Goal: Task Accomplishment & Management: Manage account settings

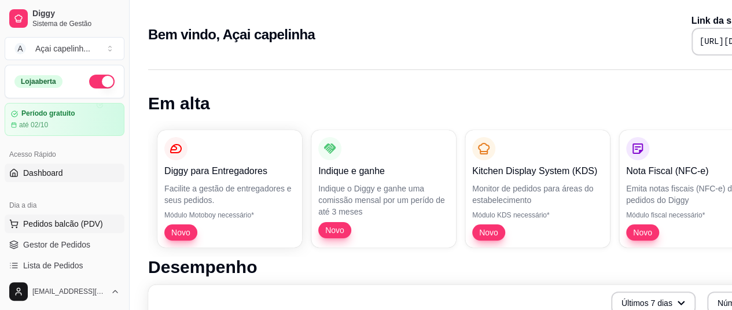
click at [84, 218] on span "Pedidos balcão (PDV)" at bounding box center [63, 224] width 80 height 12
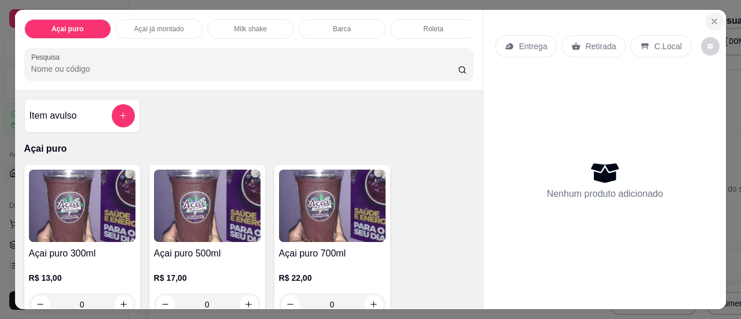
click at [705, 20] on button "Close" at bounding box center [714, 21] width 19 height 19
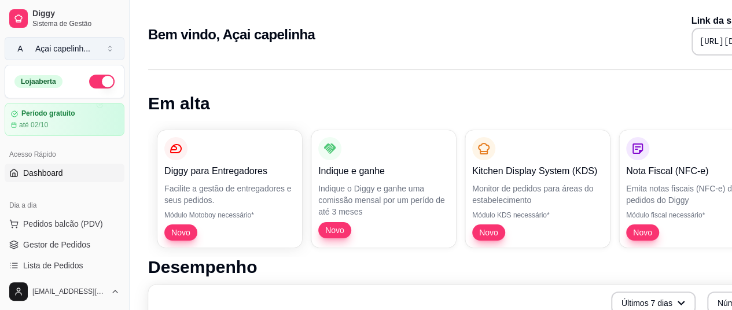
click at [108, 45] on button "A Açai capelinh ..." at bounding box center [65, 48] width 120 height 23
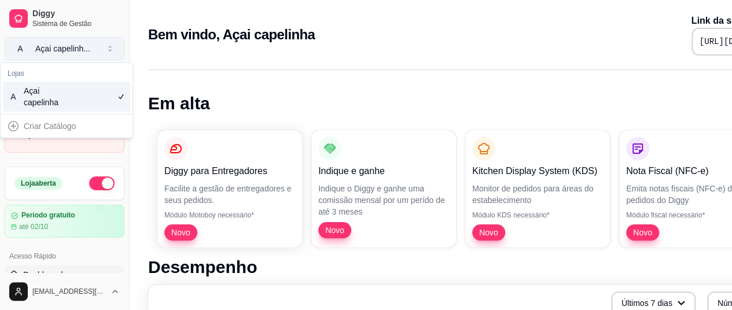
click at [108, 45] on button "A Açai capelinh ..." at bounding box center [65, 48] width 120 height 23
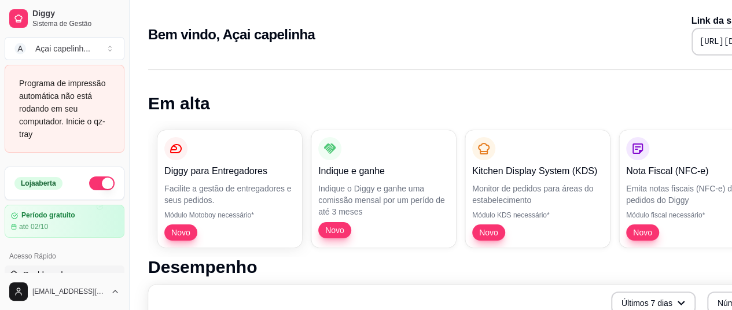
click at [214, 58] on div "Bem vindo, Açai capelinha Link da sua loja https://diggy.menu/acaicapelinha-car…" at bounding box center [484, 31] width 708 height 63
click at [116, 47] on button "A Açai capelinh ..." at bounding box center [65, 48] width 120 height 23
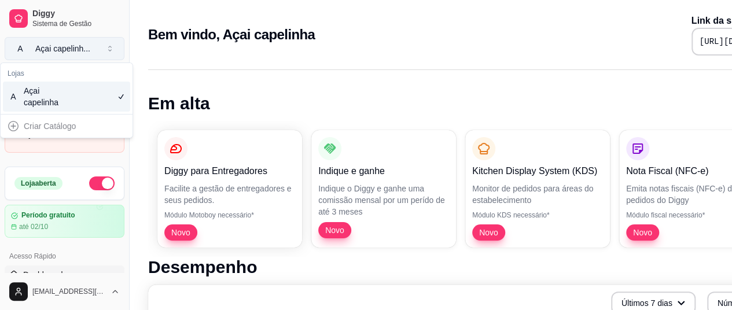
click at [116, 47] on button "A Açai capelinh ..." at bounding box center [65, 48] width 120 height 23
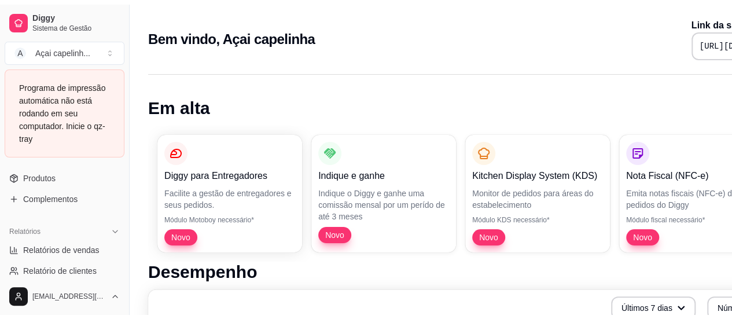
scroll to position [308, 0]
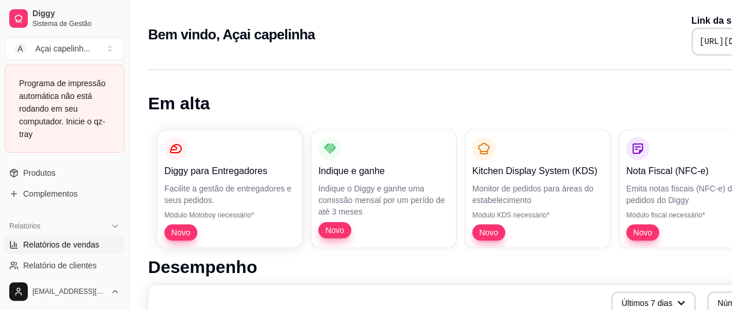
click at [74, 245] on span "Relatórios de vendas" at bounding box center [61, 245] width 76 height 12
select select "ALL"
select select "0"
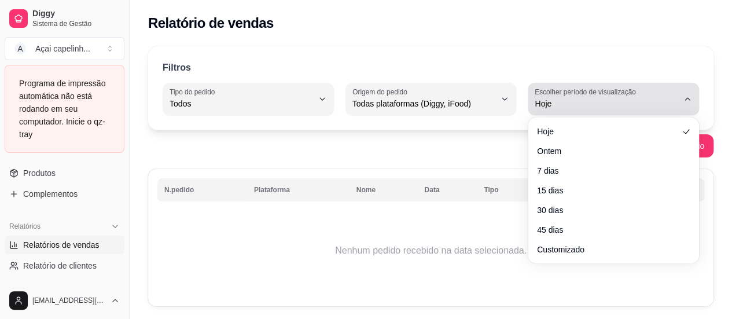
click at [578, 96] on label "Escolher período de visualização" at bounding box center [587, 92] width 105 height 10
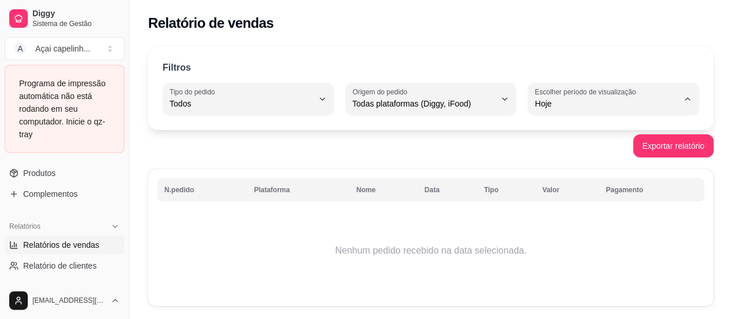
click at [559, 155] on span "Ontem" at bounding box center [607, 149] width 135 height 11
type input "1"
select select "1"
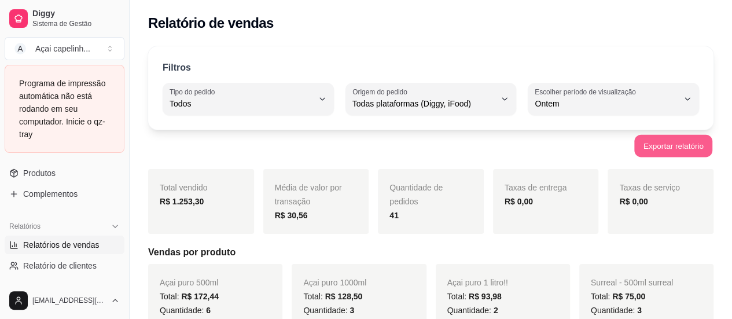
click at [669, 147] on button "Exportar relatório" at bounding box center [674, 146] width 78 height 23
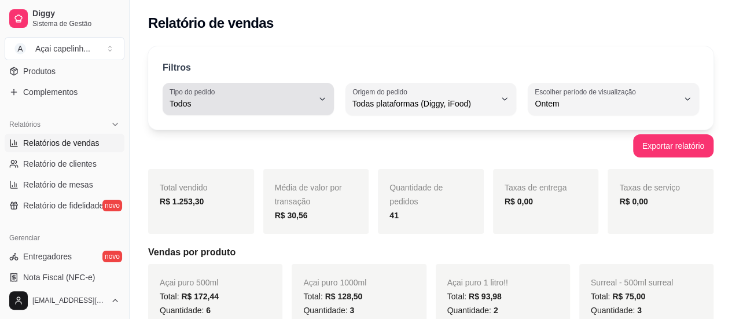
click at [311, 90] on div "Todos" at bounding box center [242, 98] width 144 height 23
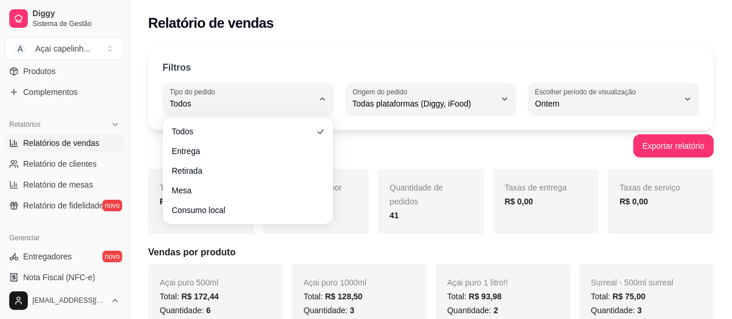
click at [252, 200] on ul "Todos Entrega Retirada Mesa Consumo local" at bounding box center [248, 170] width 162 height 97
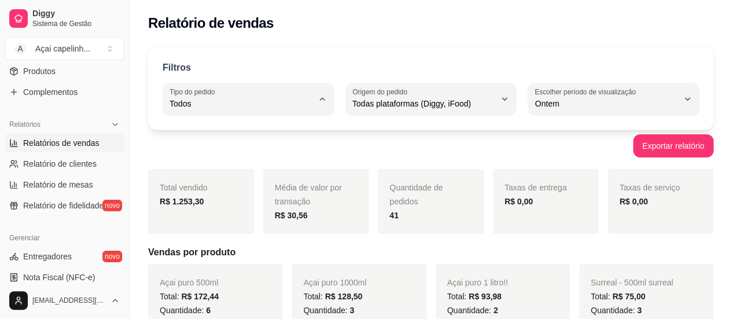
click at [257, 189] on span "Mesa" at bounding box center [242, 187] width 135 height 11
type input "IN_STORE"
select select "IN_STORE"
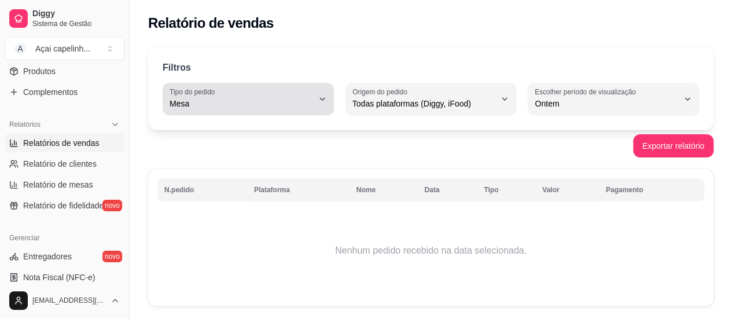
click at [324, 96] on icon "button" at bounding box center [322, 98] width 9 height 9
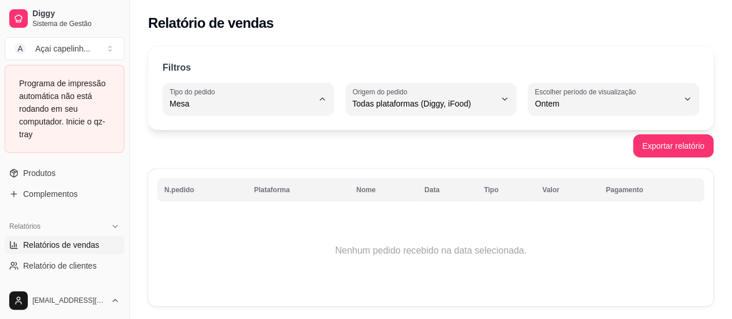
click at [239, 174] on span "Retirada" at bounding box center [242, 168] width 135 height 11
type input "PICKUP"
select select "PICKUP"
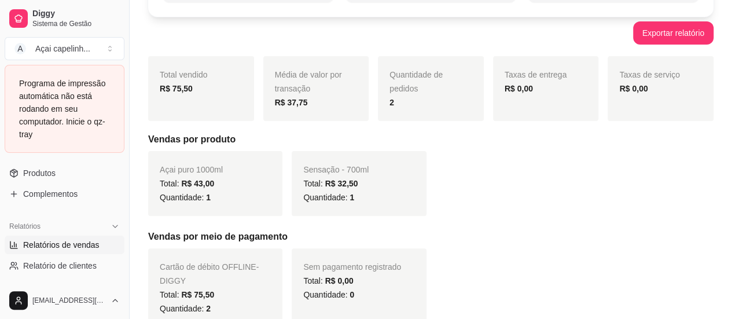
scroll to position [112, 0]
click at [657, 39] on button "Exportar relatório" at bounding box center [674, 34] width 78 height 23
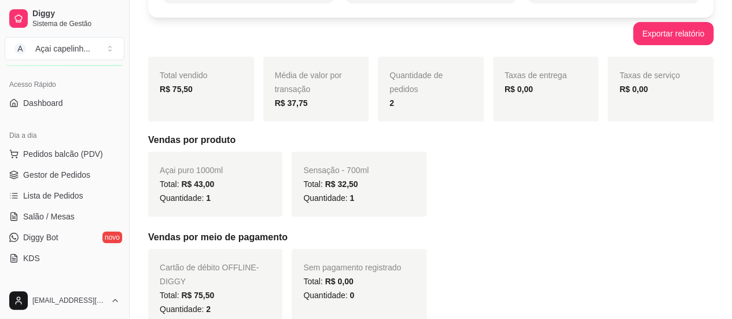
scroll to position [0, 0]
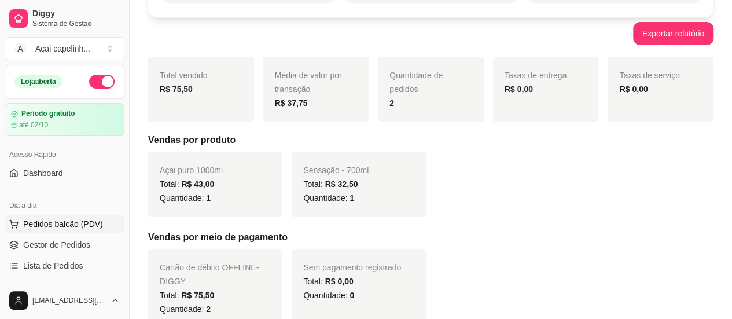
click at [75, 220] on span "Pedidos balcão (PDV)" at bounding box center [63, 224] width 80 height 12
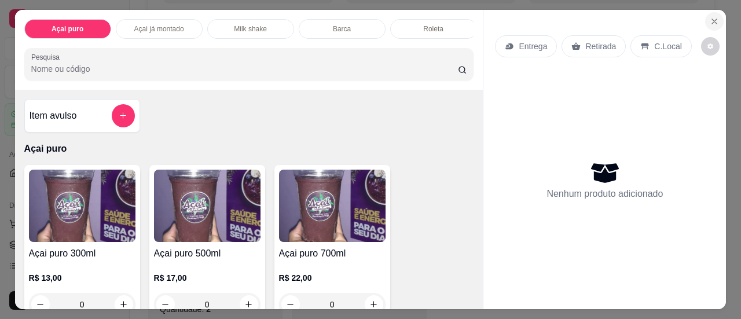
click at [711, 17] on icon "Close" at bounding box center [714, 21] width 9 height 9
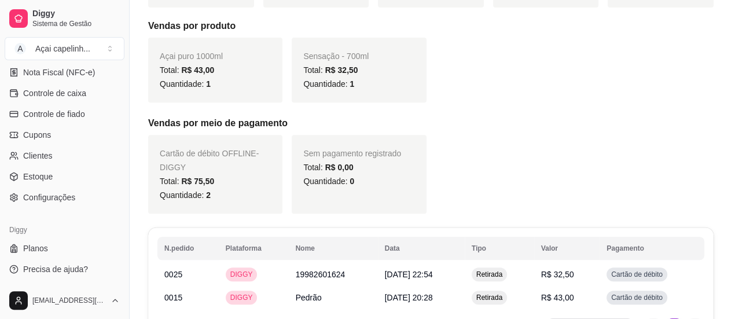
scroll to position [236, 0]
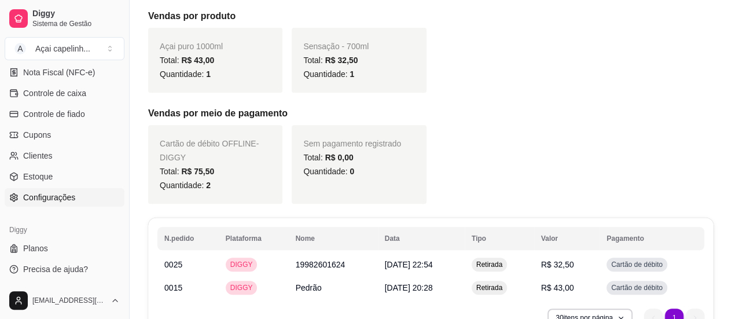
click at [63, 194] on span "Configurações" at bounding box center [49, 198] width 52 height 12
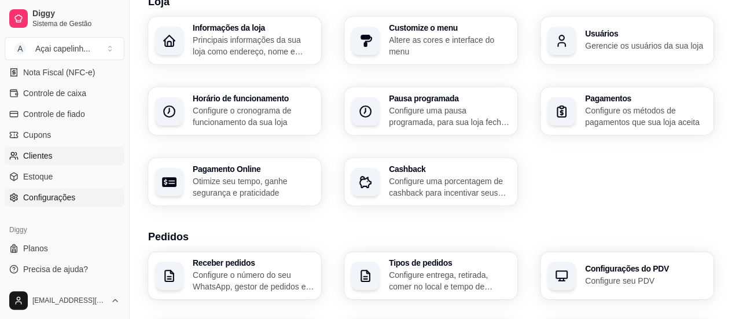
scroll to position [56, 0]
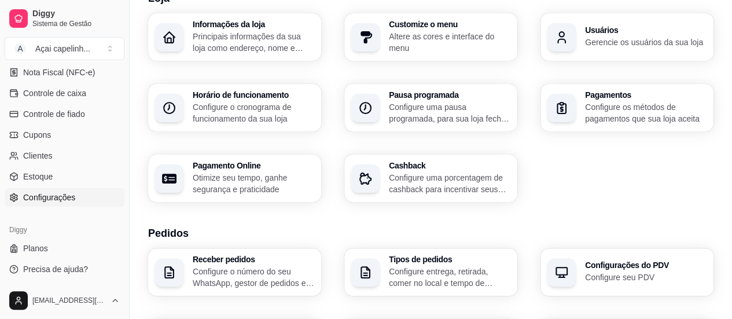
click at [44, 198] on span "Configurações" at bounding box center [49, 198] width 52 height 12
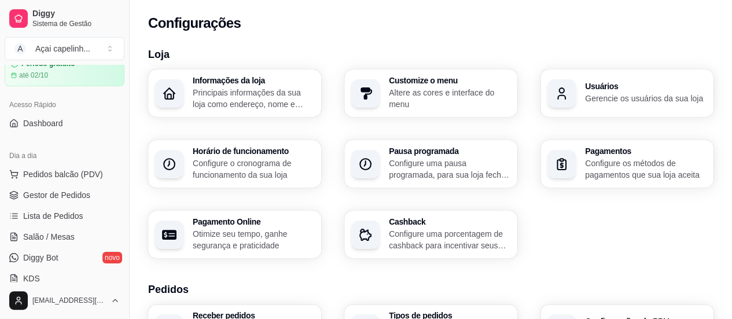
scroll to position [52, 0]
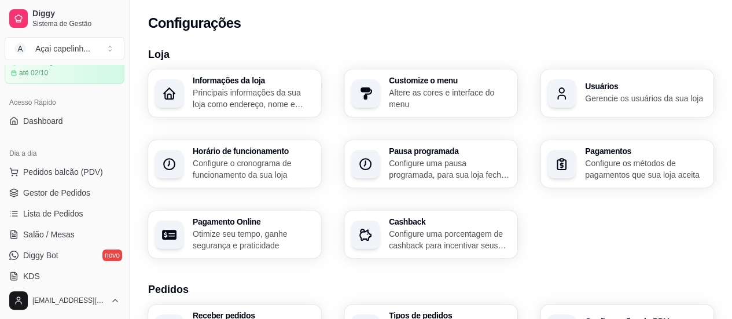
click at [67, 142] on div "Dia a dia Pedidos balcão (PDV) Gestor de Pedidos Lista de Pedidos Salão / Mesas…" at bounding box center [64, 215] width 129 height 151
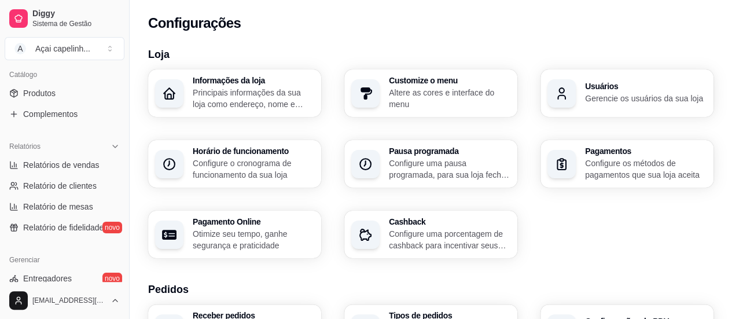
scroll to position [294, 0]
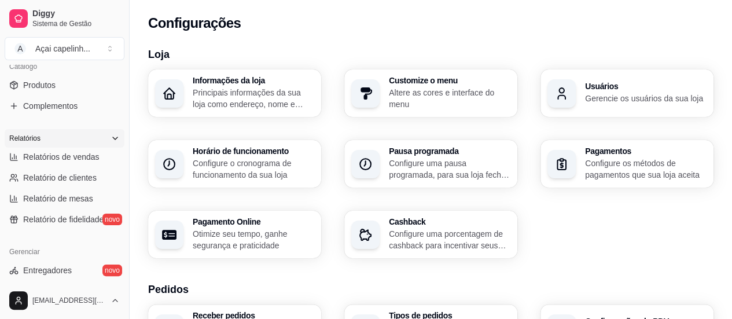
click at [111, 135] on icon at bounding box center [115, 138] width 9 height 9
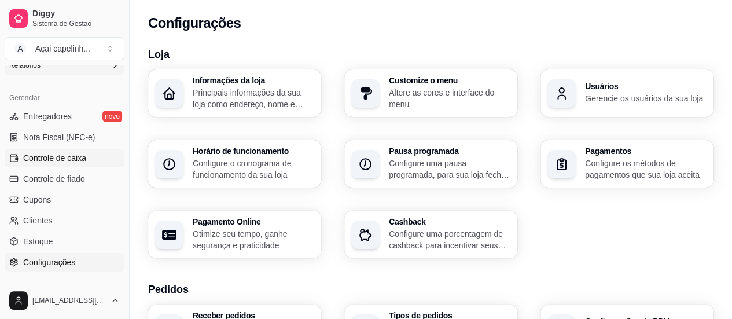
scroll to position [365, 0]
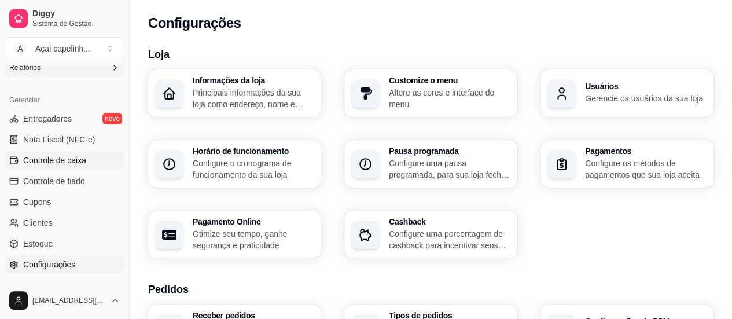
click at [74, 156] on span "Controle de caixa" at bounding box center [54, 161] width 63 height 12
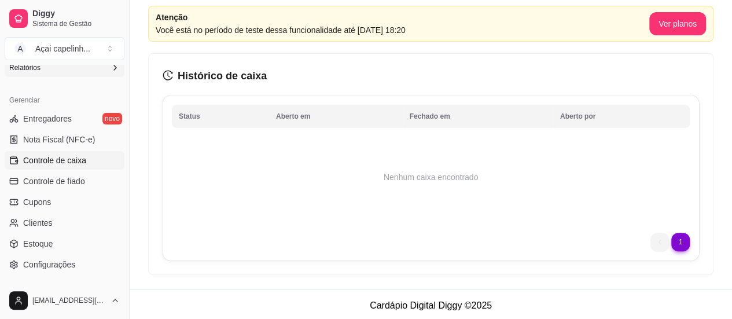
scroll to position [47, 0]
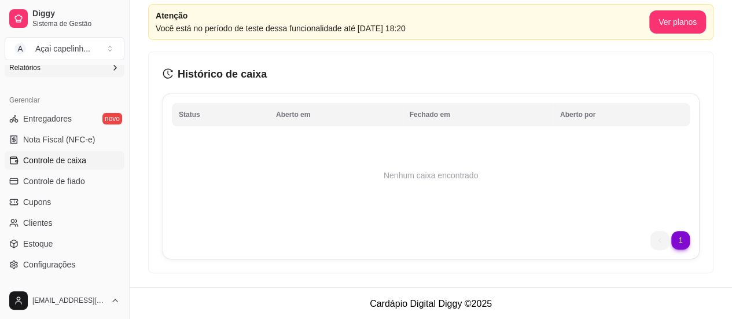
click at [244, 72] on h3 "Histórico de caixa" at bounding box center [431, 74] width 537 height 16
click at [413, 194] on td "Nenhum caixa encontrado" at bounding box center [431, 175] width 518 height 93
click at [680, 17] on button "Ver planos" at bounding box center [677, 22] width 55 height 23
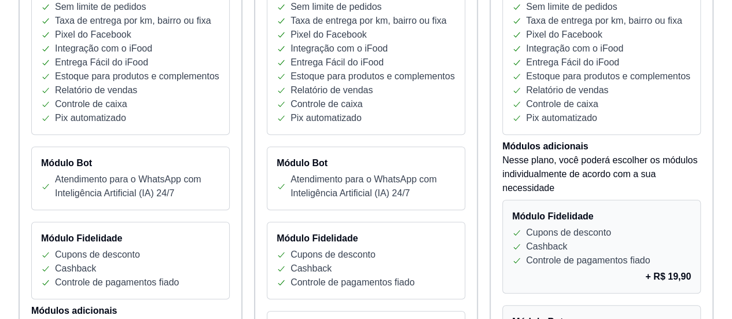
scroll to position [376, 0]
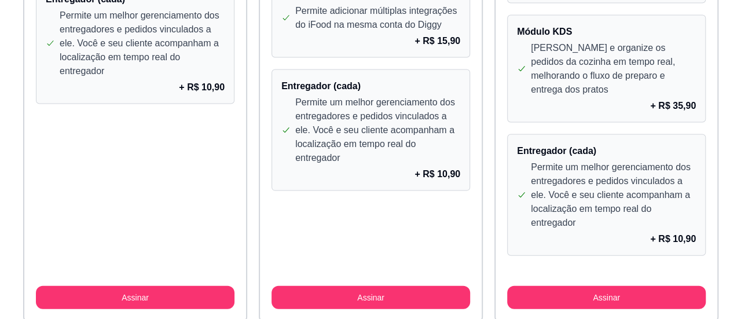
scroll to position [1151, 0]
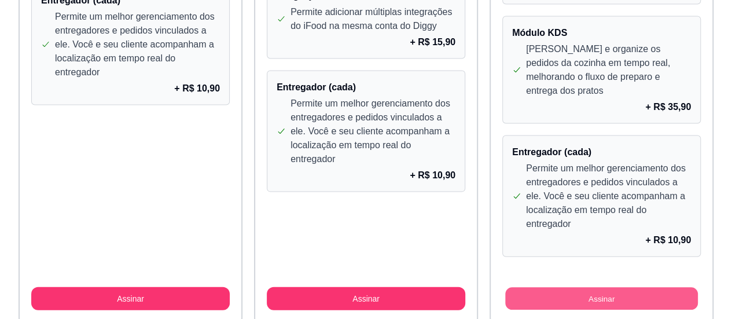
click at [585, 288] on button "Assinar" at bounding box center [601, 299] width 193 height 23
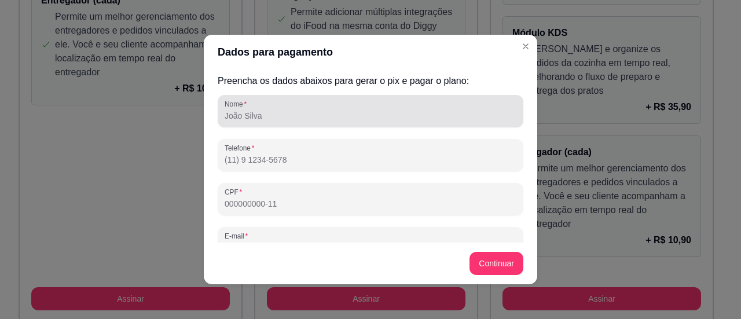
click at [318, 119] on input "Nome" at bounding box center [371, 116] width 292 height 12
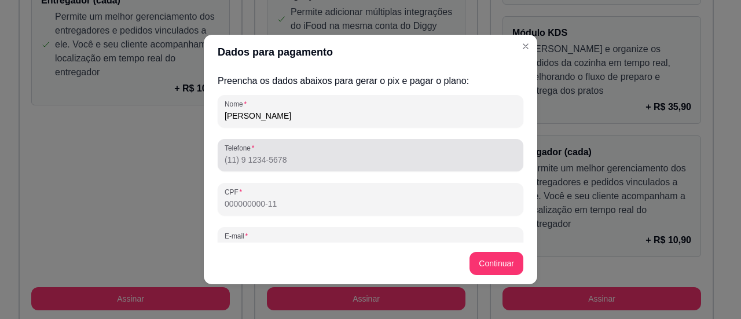
type input "[PERSON_NAME]"
click at [250, 166] on div at bounding box center [371, 155] width 292 height 23
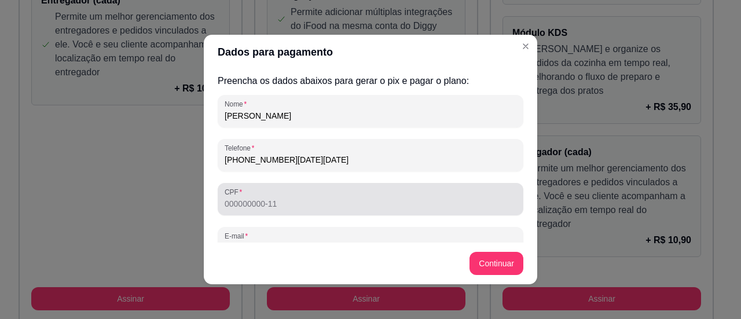
type input "[PHONE_NUMBER][DATE][DATE]"
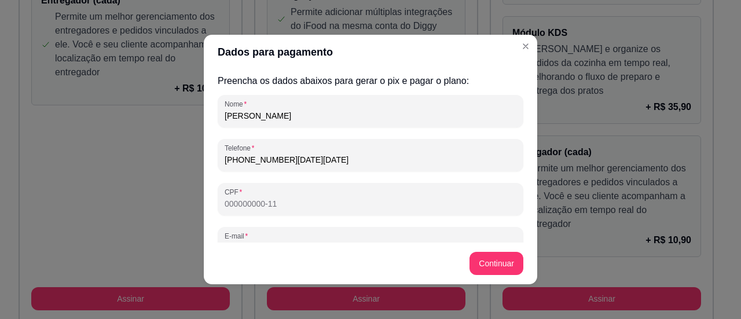
click at [263, 205] on input "CPF" at bounding box center [371, 204] width 292 height 12
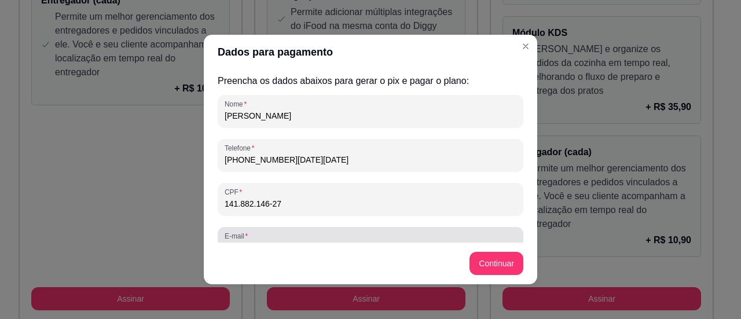
type input "141.882.146-27"
click at [264, 237] on div at bounding box center [371, 243] width 292 height 23
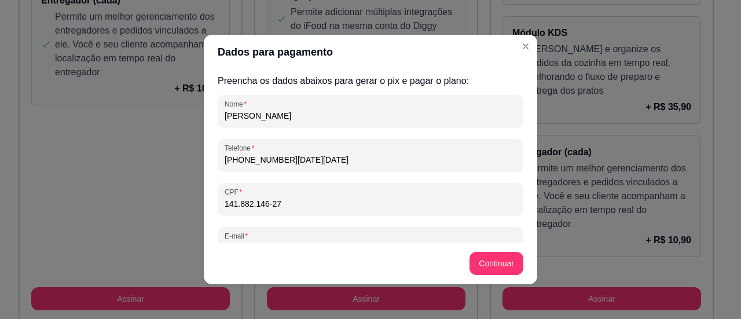
scroll to position [10, 0]
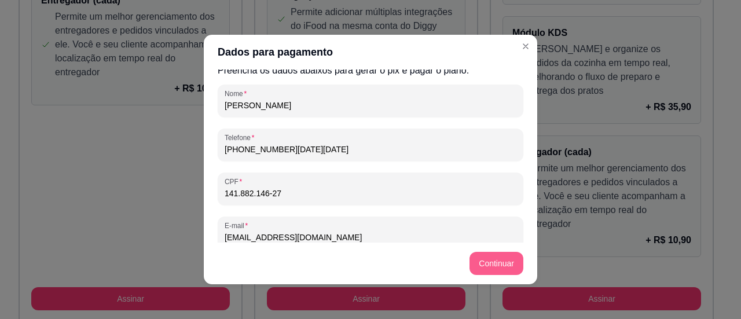
type input "[EMAIL_ADDRESS][DOMAIN_NAME]"
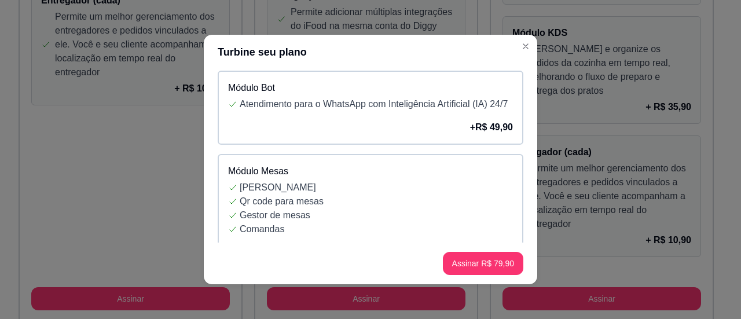
scroll to position [135, 0]
click at [467, 267] on button "Assinar R$ 79,90" at bounding box center [483, 263] width 78 height 23
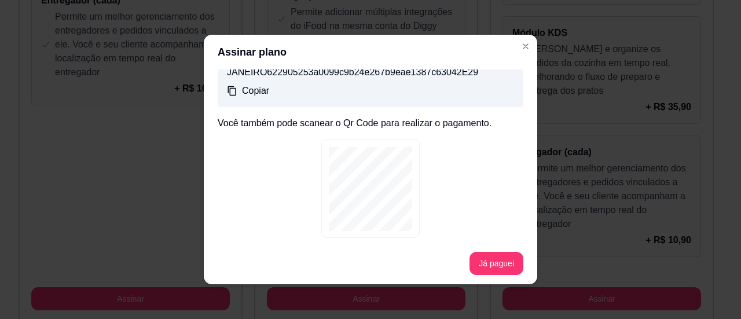
scroll to position [212, 0]
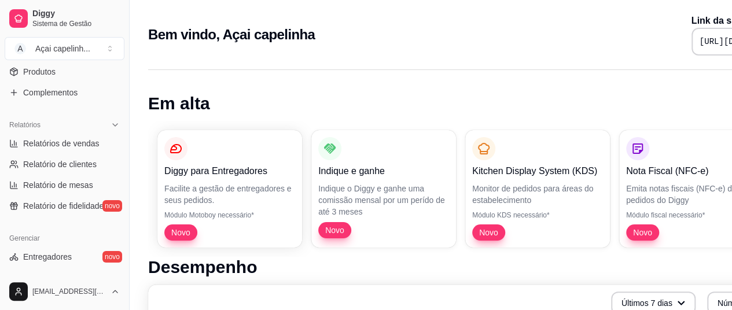
scroll to position [309, 0]
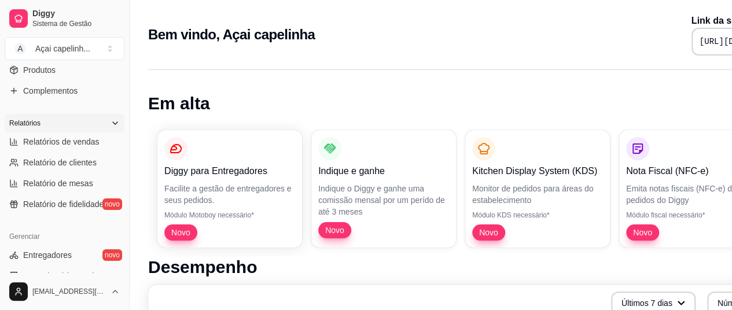
click at [111, 119] on icon at bounding box center [115, 123] width 9 height 9
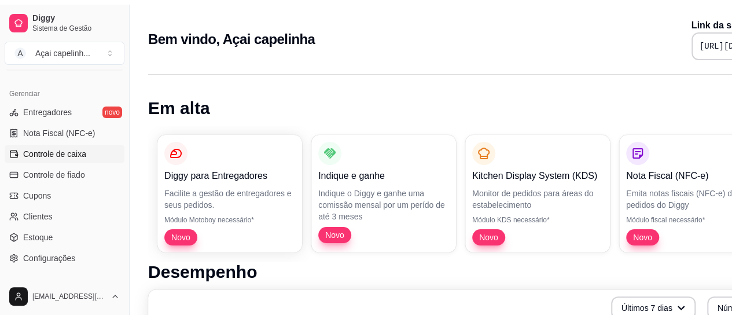
scroll to position [375, 0]
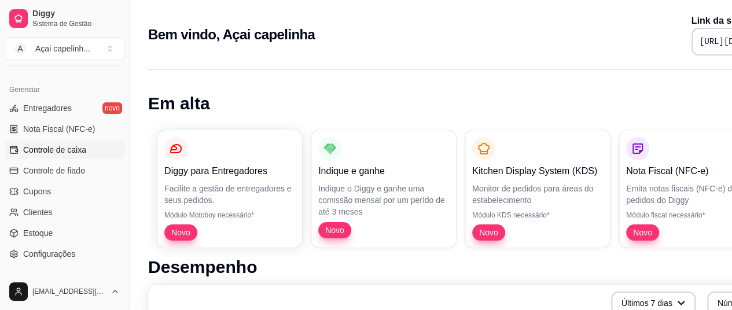
click at [61, 155] on span "Controle de caixa" at bounding box center [54, 150] width 63 height 12
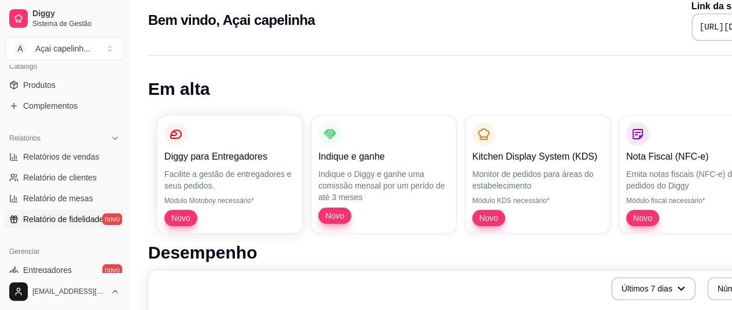
scroll to position [294, 0]
click at [111, 140] on icon at bounding box center [115, 138] width 9 height 9
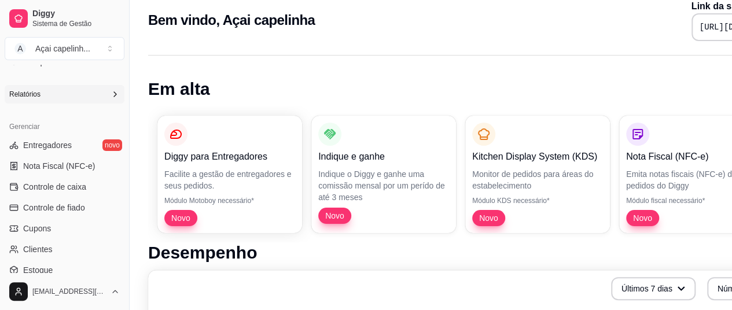
scroll to position [337, 0]
click at [81, 186] on span "Controle de caixa" at bounding box center [54, 188] width 63 height 12
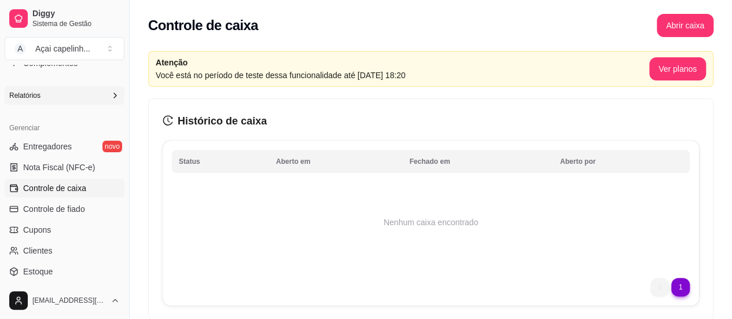
scroll to position [47, 0]
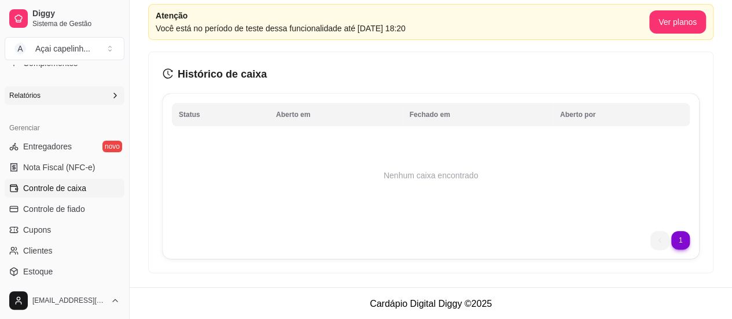
click at [680, 234] on li "next page button" at bounding box center [681, 240] width 19 height 19
click at [680, 234] on ul "0" at bounding box center [670, 240] width 39 height 19
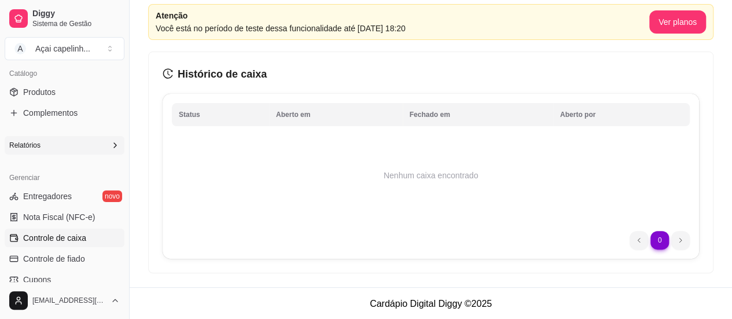
scroll to position [287, 0]
click at [98, 144] on div "Relatórios" at bounding box center [65, 145] width 120 height 19
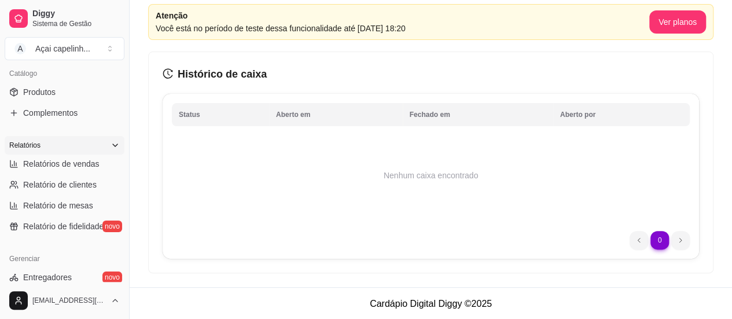
click at [98, 144] on div "Relatórios" at bounding box center [65, 145] width 120 height 19
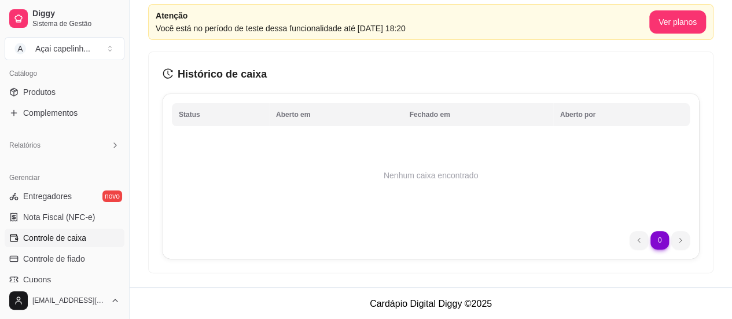
click at [66, 239] on span "Controle de caixa" at bounding box center [54, 238] width 63 height 12
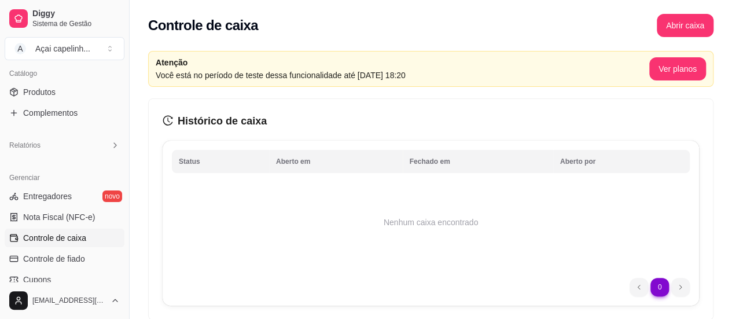
click at [167, 122] on icon "history" at bounding box center [168, 120] width 10 height 10
click at [215, 67] on article "Atenção" at bounding box center [403, 62] width 494 height 13
click at [688, 35] on button "Abrir caixa" at bounding box center [685, 25] width 55 height 23
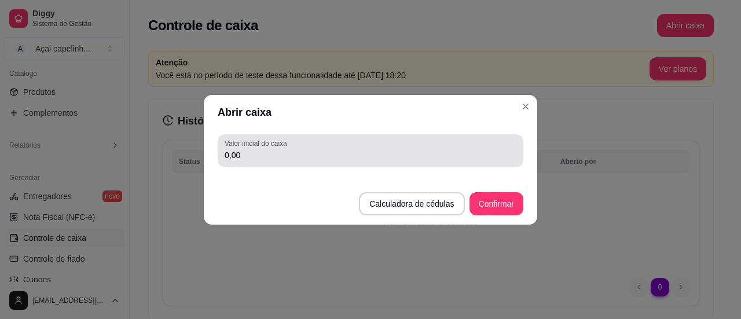
click at [435, 162] on div "Valor inicial do caixa 0,00" at bounding box center [371, 150] width 306 height 32
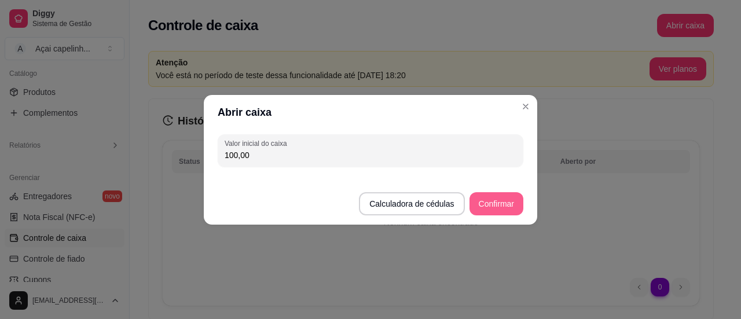
type input "100,00"
click at [485, 199] on button "Confirmar" at bounding box center [496, 203] width 53 height 23
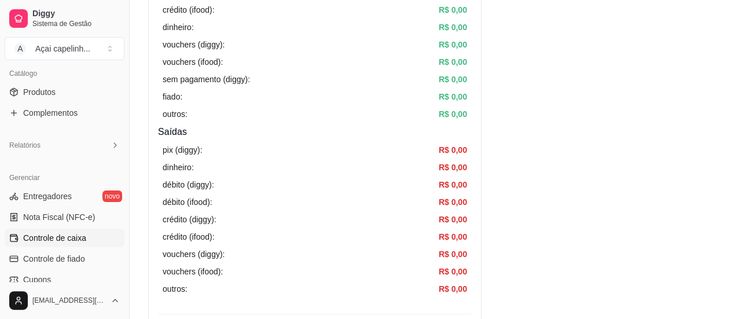
scroll to position [318, 0]
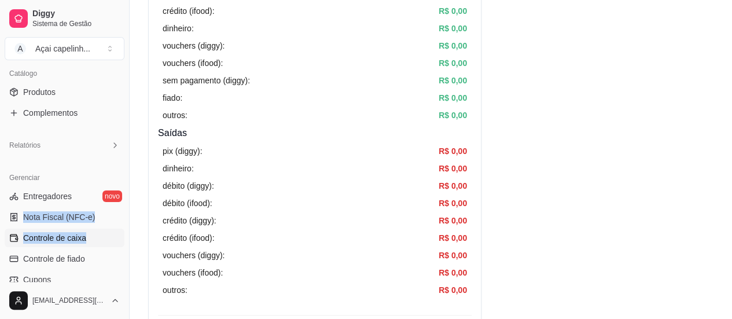
drag, startPoint x: 120, startPoint y: 204, endPoint x: 120, endPoint y: 247, distance: 42.8
click at [120, 247] on div "Gerenciar Entregadores novo Nota Fiscal (NFC-e) Controle de caixa Controle de f…" at bounding box center [64, 260] width 129 height 192
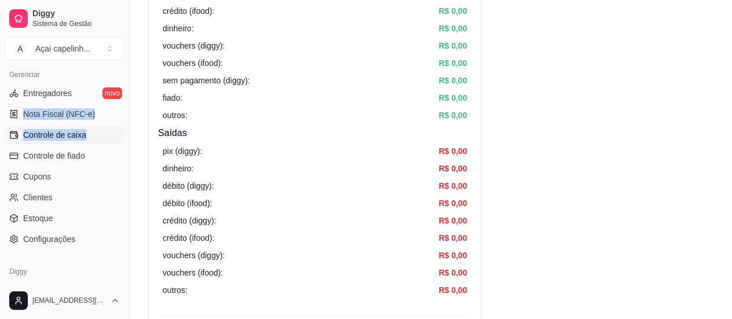
scroll to position [393, 0]
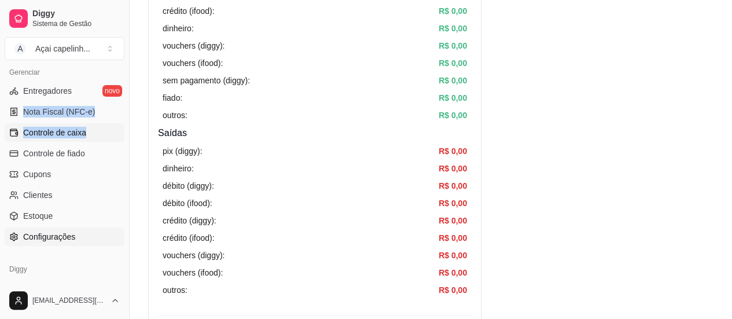
click at [81, 234] on link "Configurações" at bounding box center [65, 237] width 120 height 19
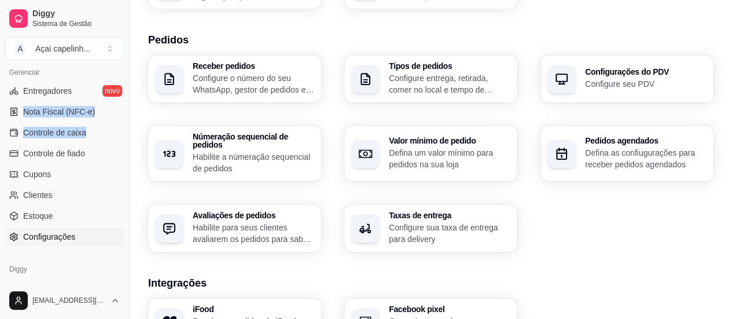
scroll to position [250, 0]
click at [611, 86] on p "Configure seu PDV" at bounding box center [646, 83] width 118 height 11
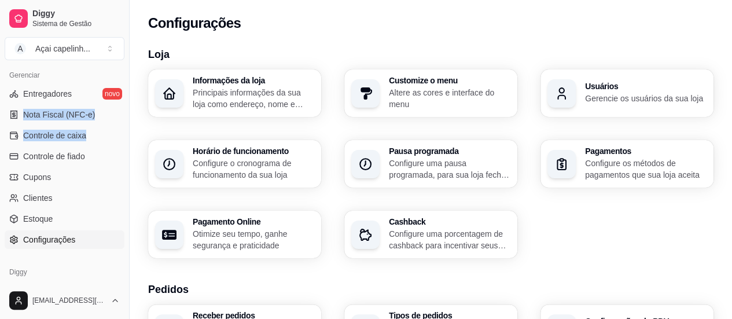
scroll to position [384, 0]
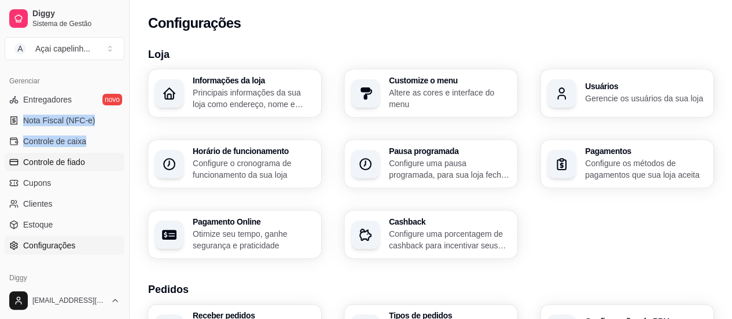
click at [76, 162] on span "Controle de fiado" at bounding box center [54, 162] width 62 height 12
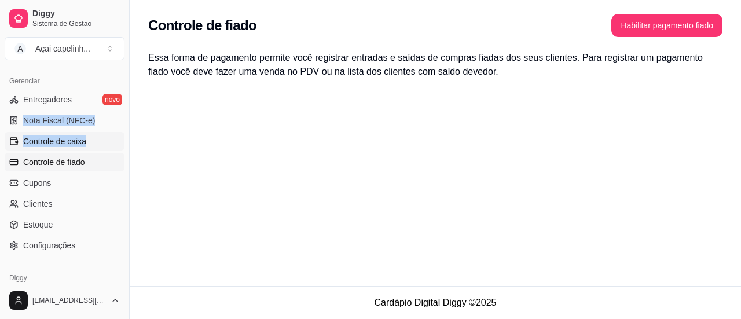
click at [69, 144] on span "Controle de caixa" at bounding box center [54, 141] width 63 height 12
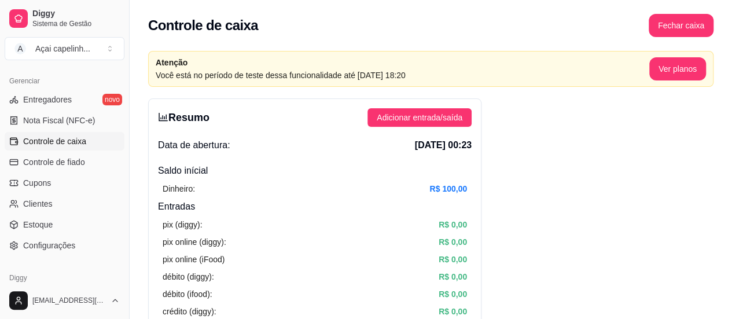
click at [463, 68] on article "Atenção" at bounding box center [403, 62] width 494 height 13
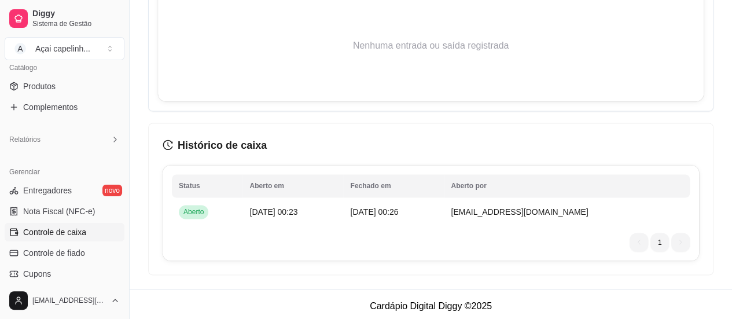
scroll to position [295, 0]
click at [98, 134] on div "Relatórios" at bounding box center [65, 138] width 120 height 19
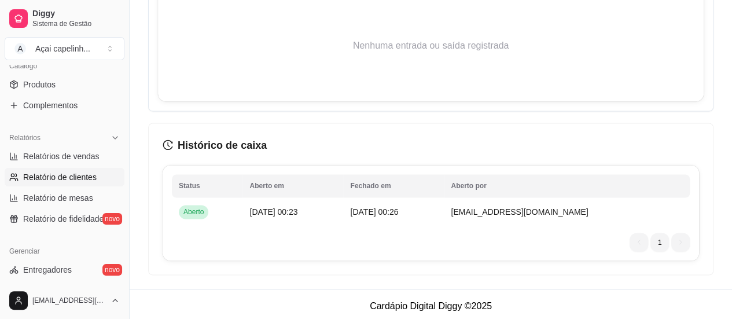
click at [73, 175] on span "Relatório de clientes" at bounding box center [60, 177] width 74 height 12
select select "30"
select select "HIGHEST_TOTAL_SPENT_WITH_ORDERS"
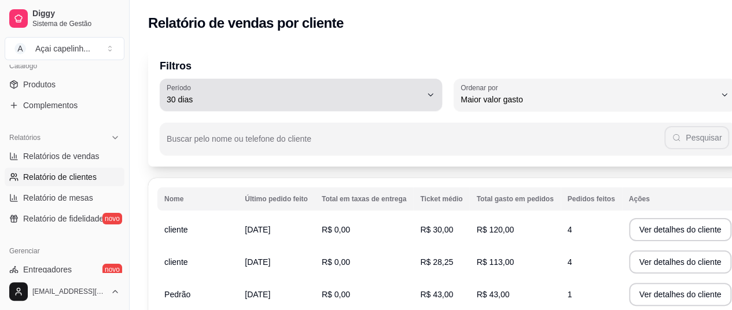
click at [426, 91] on icon "button" at bounding box center [430, 94] width 9 height 9
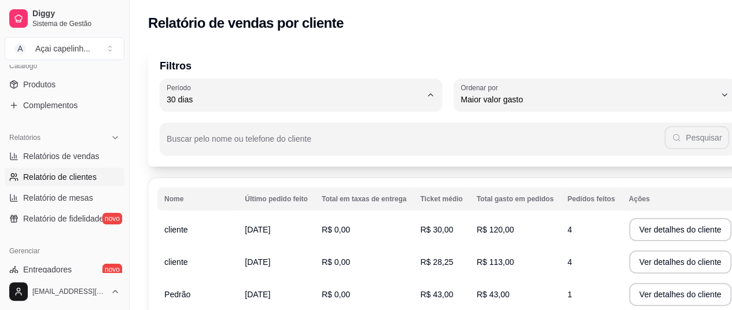
click at [264, 145] on span "Ontem" at bounding box center [287, 146] width 227 height 11
type input "1"
select select "1"
click at [80, 157] on span "Relatórios de vendas" at bounding box center [61, 157] width 76 height 12
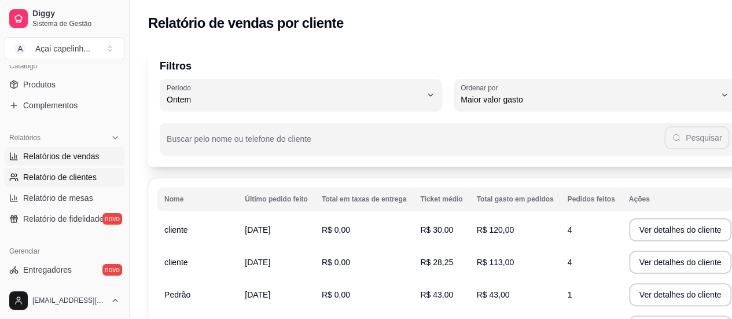
select select "ALL"
select select "0"
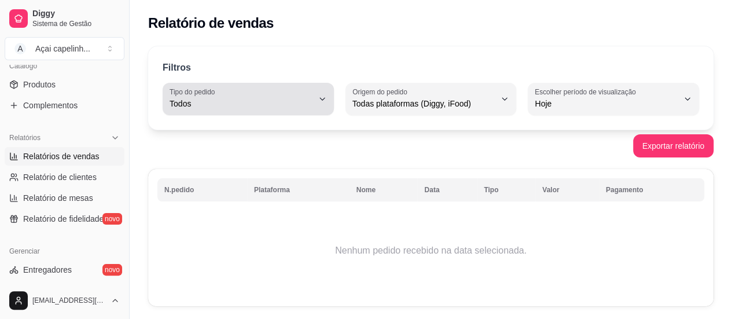
click at [324, 93] on button "Tipo do pedido Todos" at bounding box center [248, 99] width 171 height 32
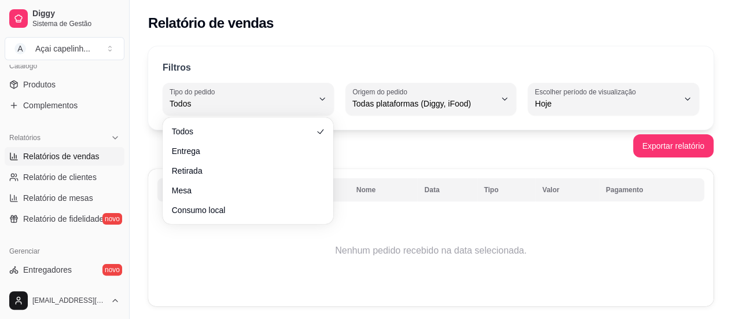
click at [398, 146] on div "Exportar relatório" at bounding box center [431, 145] width 566 height 23
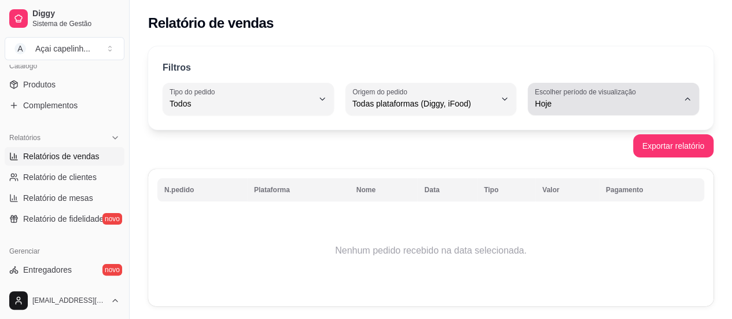
click at [602, 87] on label "Escolher período de visualização" at bounding box center [587, 92] width 105 height 10
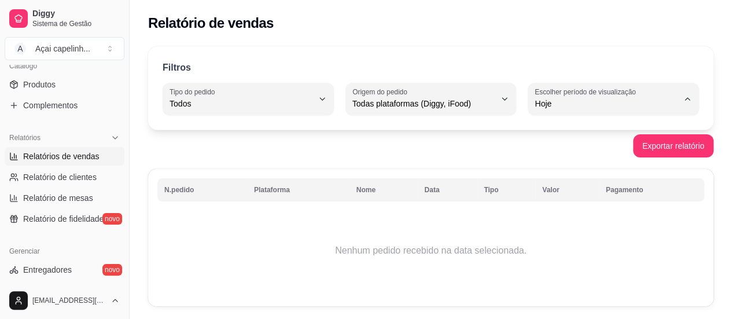
click at [585, 150] on span "Ontem" at bounding box center [607, 149] width 135 height 11
type input "1"
select select "1"
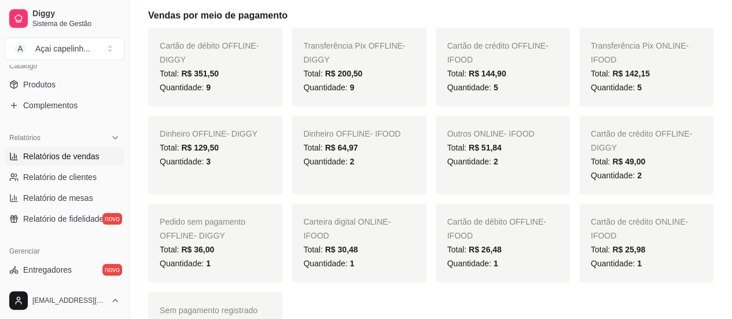
scroll to position [810, 0]
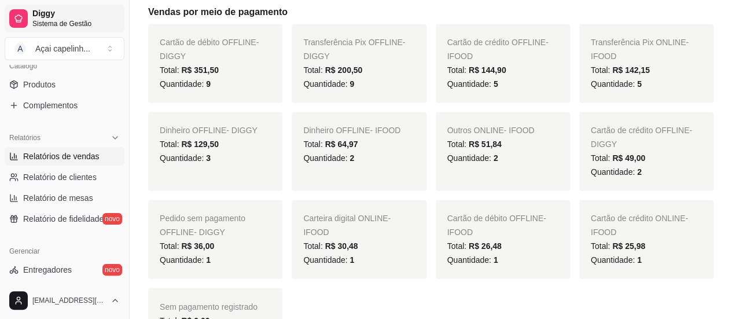
click at [52, 12] on span "Diggy" at bounding box center [75, 14] width 87 height 10
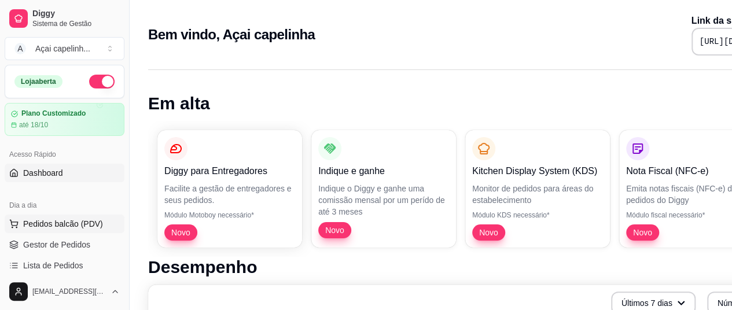
click at [61, 226] on span "Pedidos balcão (PDV)" at bounding box center [63, 224] width 80 height 12
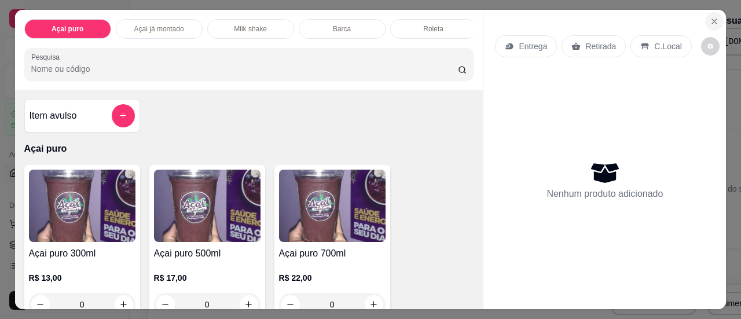
click at [717, 16] on button "Close" at bounding box center [714, 21] width 19 height 19
